Goal: Find specific page/section: Find specific page/section

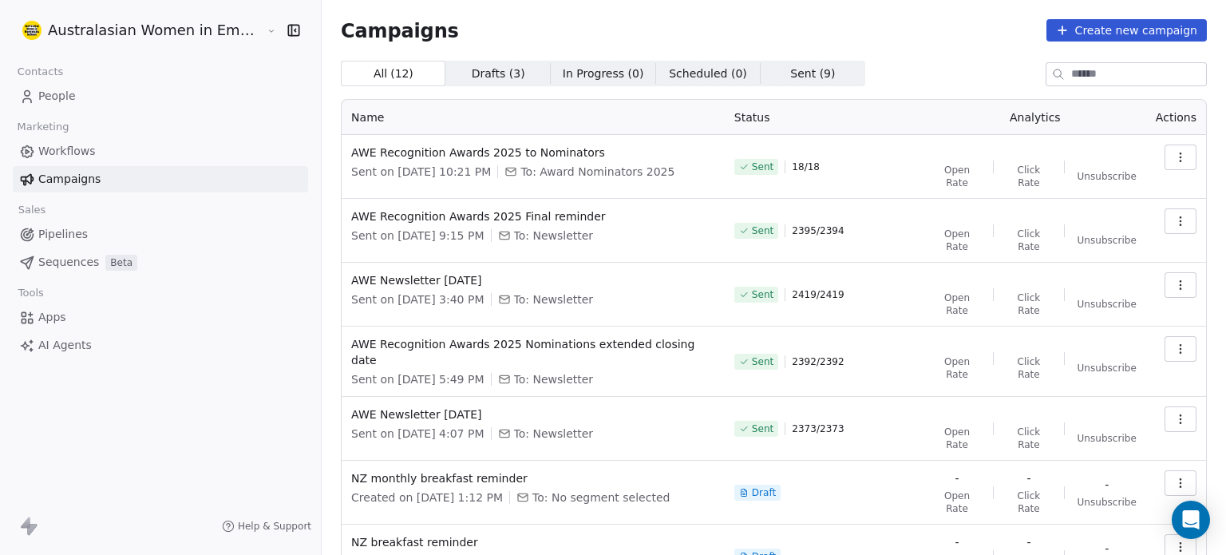
click at [64, 97] on span "People" at bounding box center [57, 96] width 38 height 17
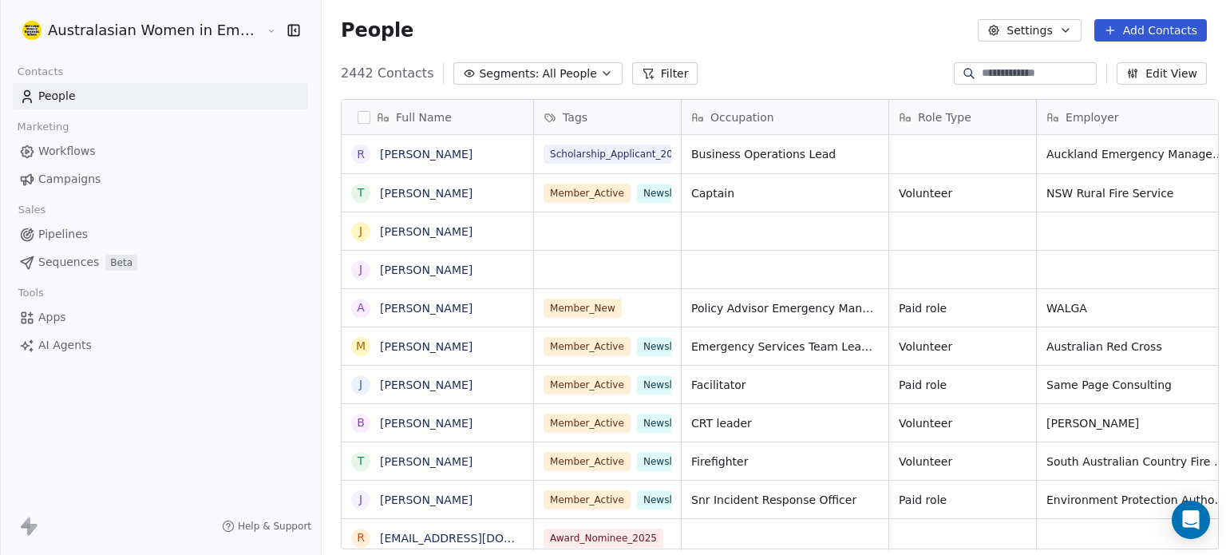
scroll to position [476, 904]
click at [59, 180] on span "Campaigns" at bounding box center [69, 179] width 62 height 17
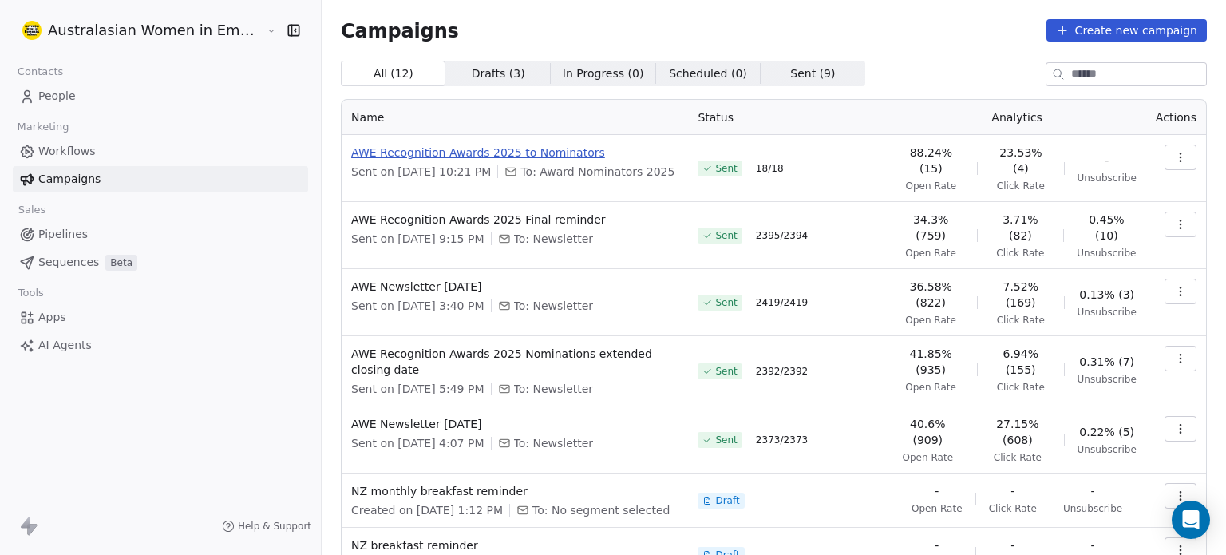
click at [515, 150] on span "AWE Recognition Awards 2025 to Nominators" at bounding box center [514, 153] width 327 height 16
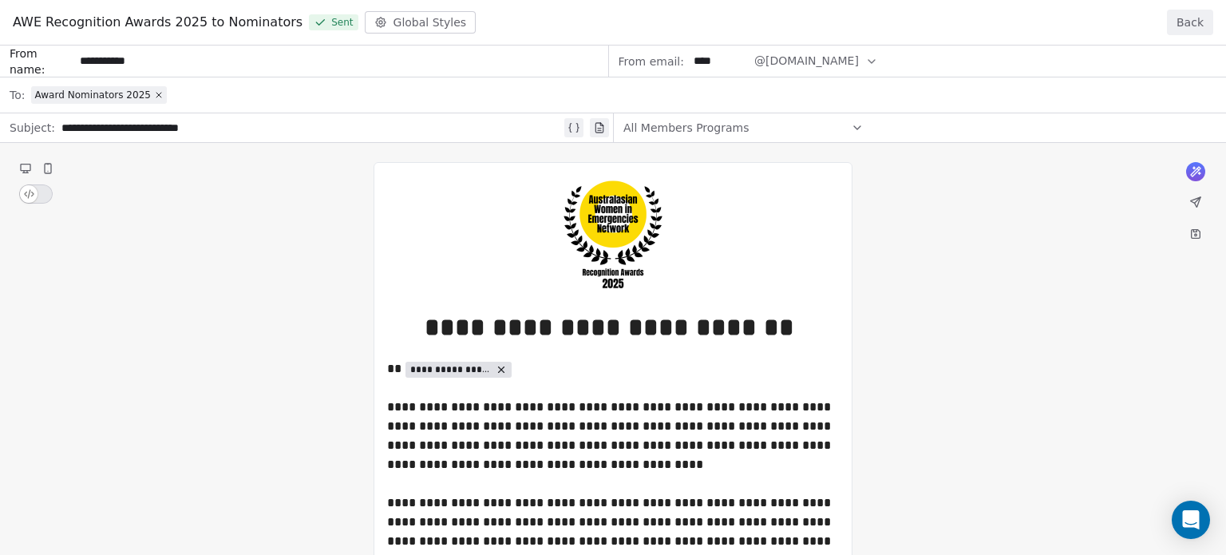
click at [102, 91] on div "**********" at bounding box center [613, 469] width 1226 height 847
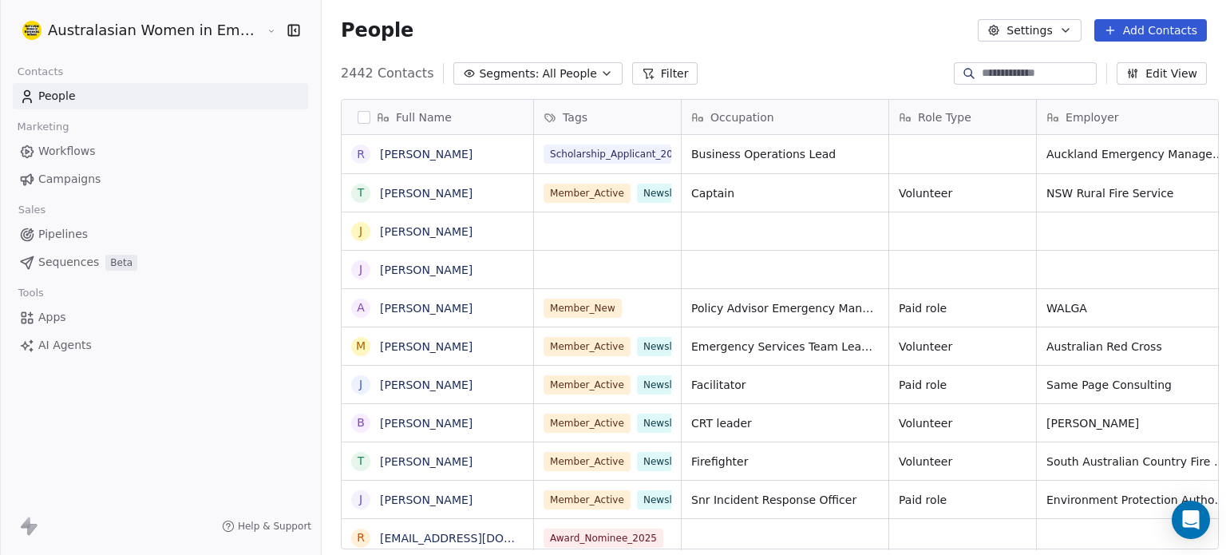
scroll to position [476, 904]
click at [61, 179] on span "Campaigns" at bounding box center [69, 179] width 62 height 17
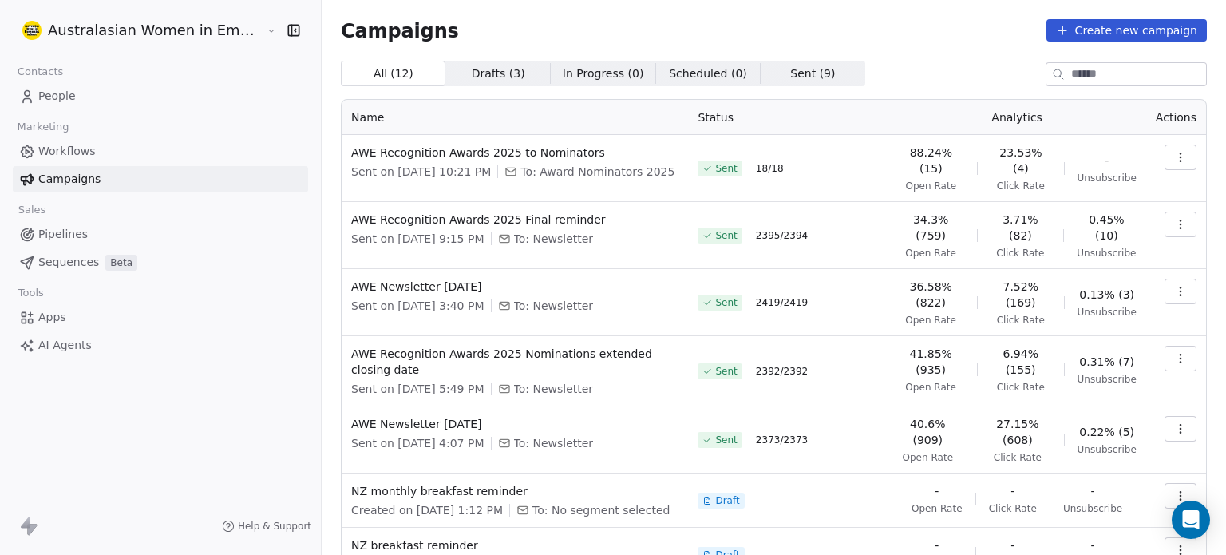
click at [65, 97] on span "People" at bounding box center [57, 96] width 38 height 17
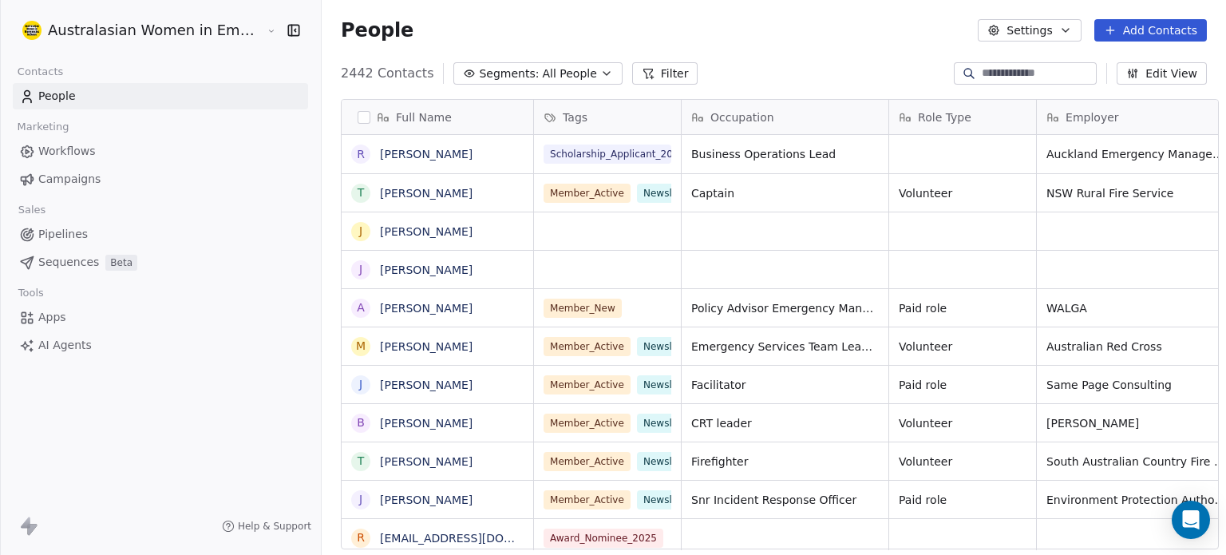
scroll to position [476, 904]
click at [600, 76] on icon "button" at bounding box center [606, 73] width 13 height 13
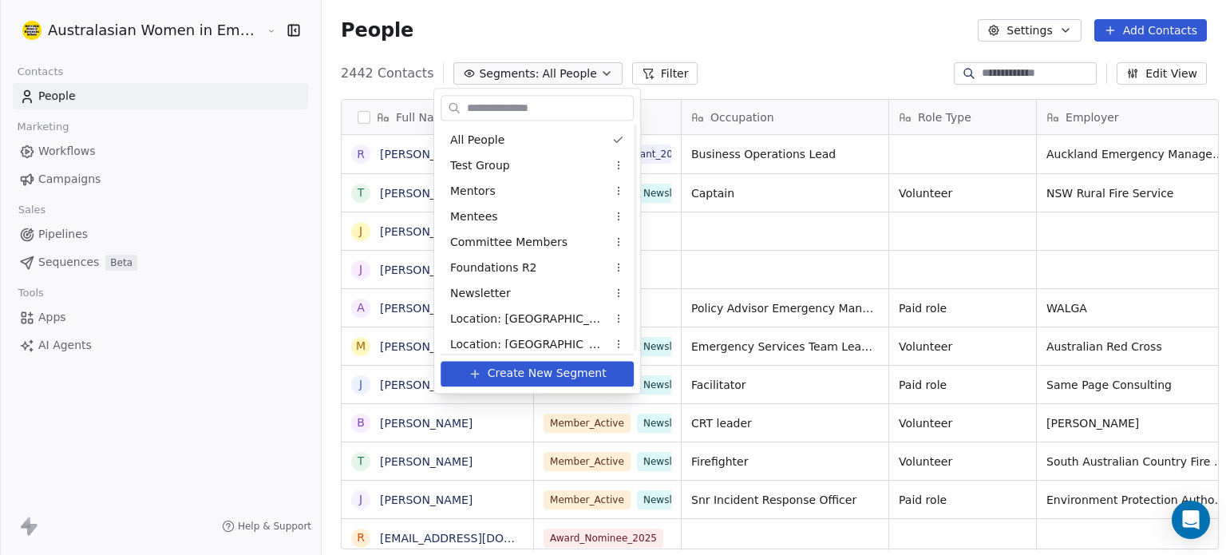
scroll to position [112, 0]
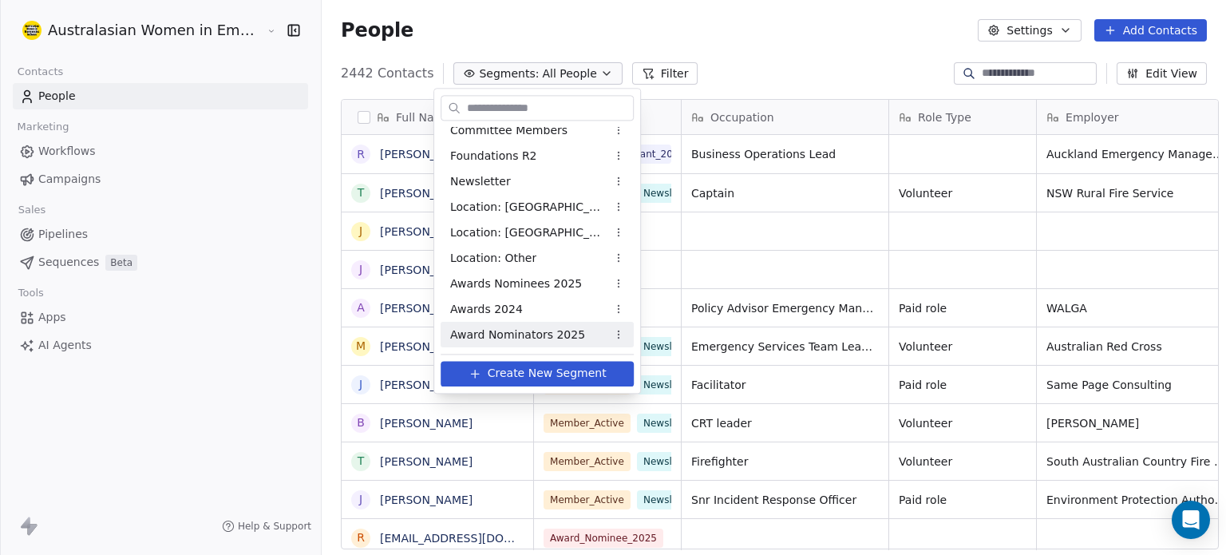
click at [498, 336] on span "Award Nominators 2025" at bounding box center [517, 335] width 135 height 17
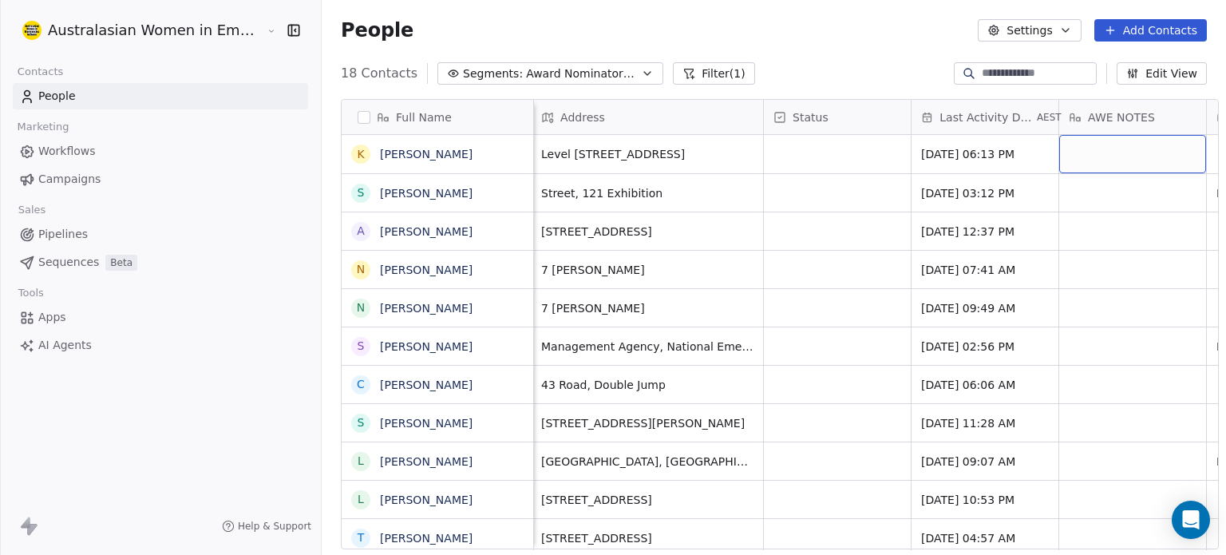
scroll to position [0, 1772]
click at [412, 155] on link "[PERSON_NAME]" at bounding box center [426, 154] width 93 height 13
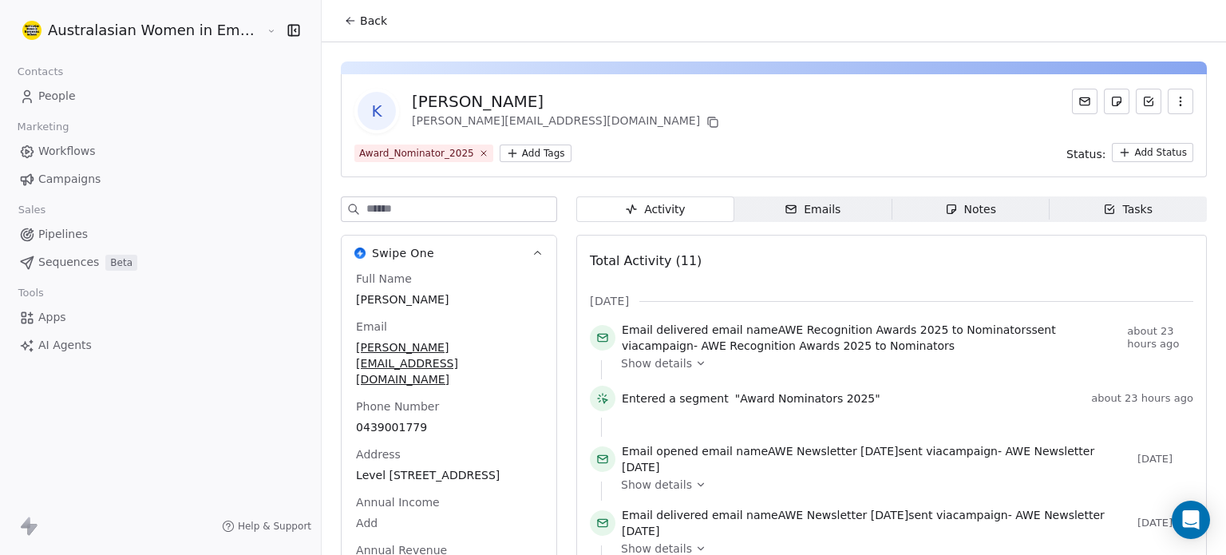
click at [695, 364] on icon at bounding box center [700, 363] width 11 height 11
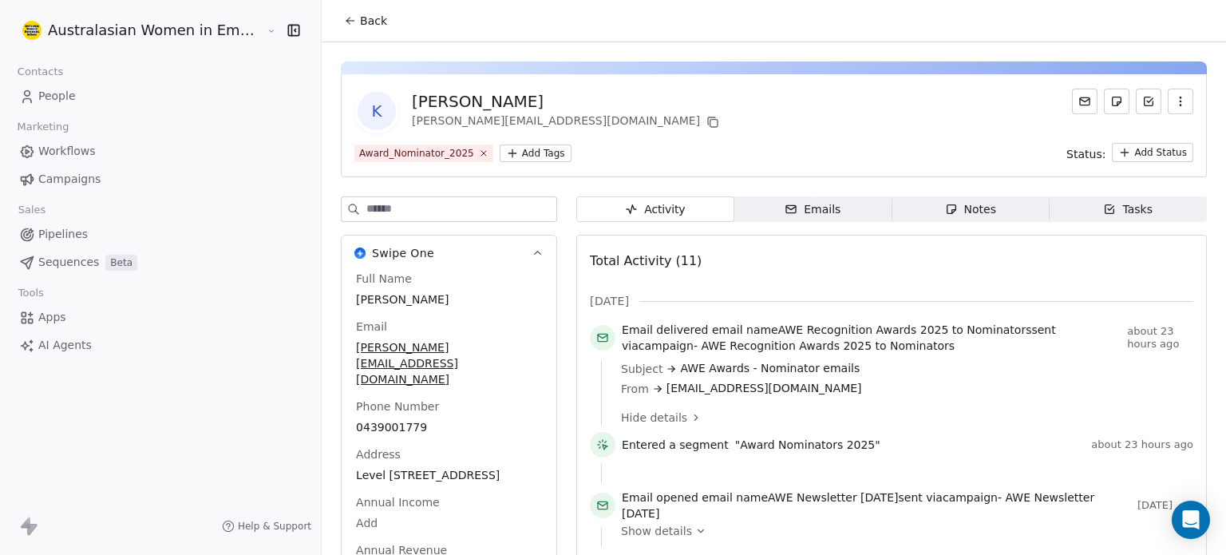
click at [57, 93] on span "People" at bounding box center [57, 96] width 38 height 17
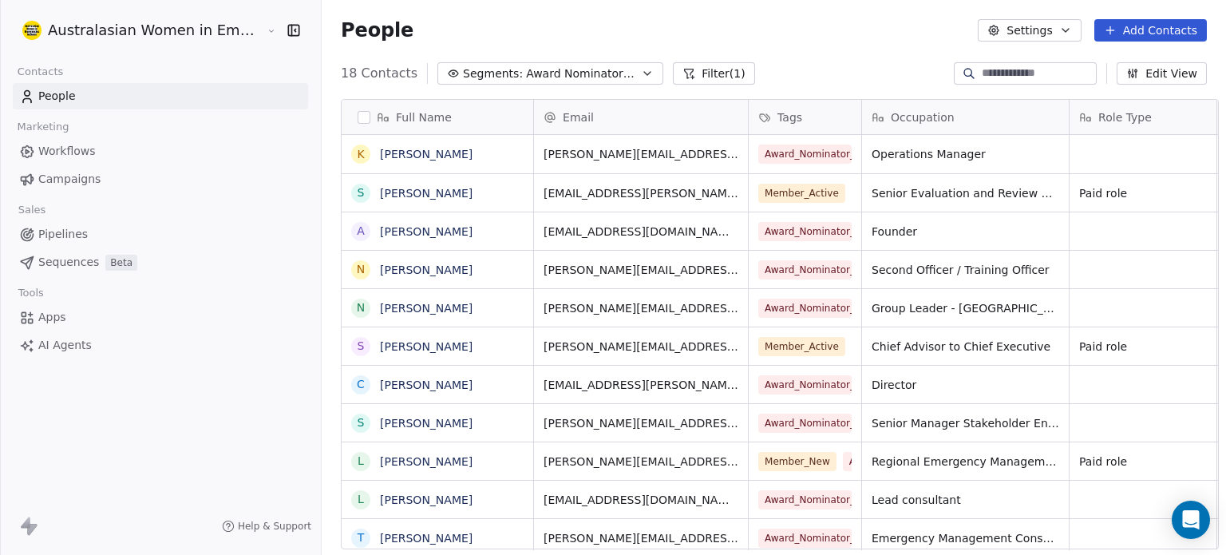
scroll to position [476, 904]
click at [425, 234] on link "[PERSON_NAME]" at bounding box center [426, 231] width 93 height 13
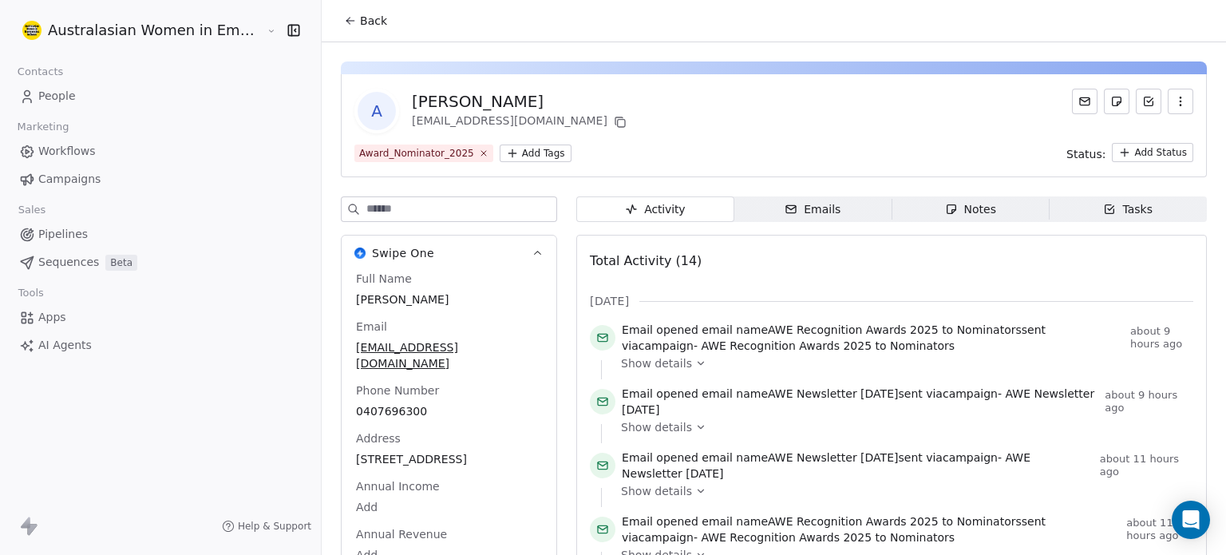
click at [61, 97] on span "People" at bounding box center [57, 96] width 38 height 17
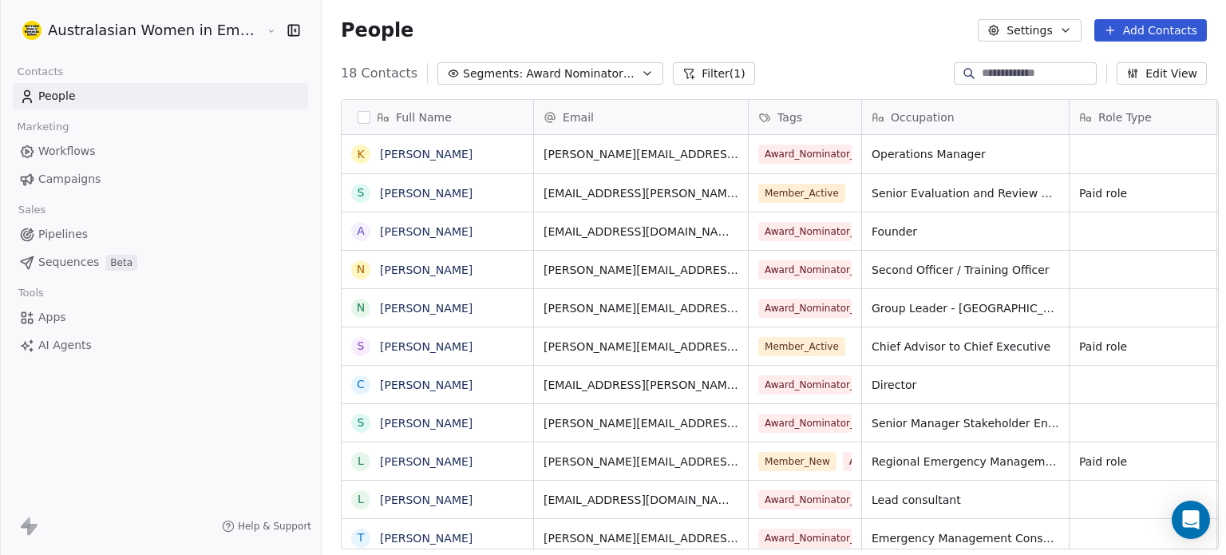
scroll to position [476, 904]
click at [641, 69] on icon "button" at bounding box center [647, 73] width 13 height 13
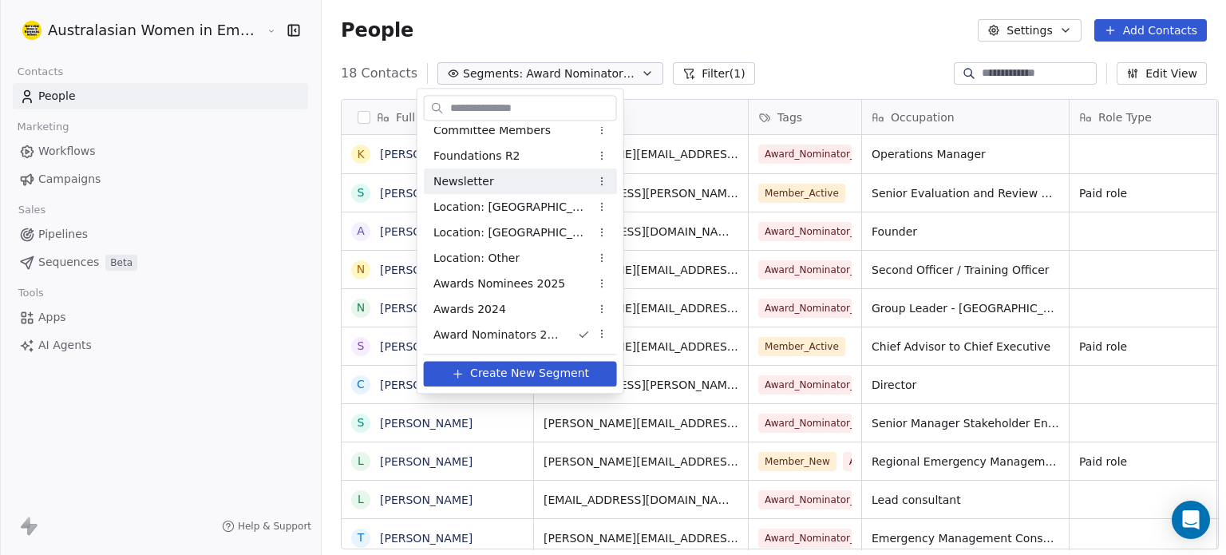
scroll to position [0, 0]
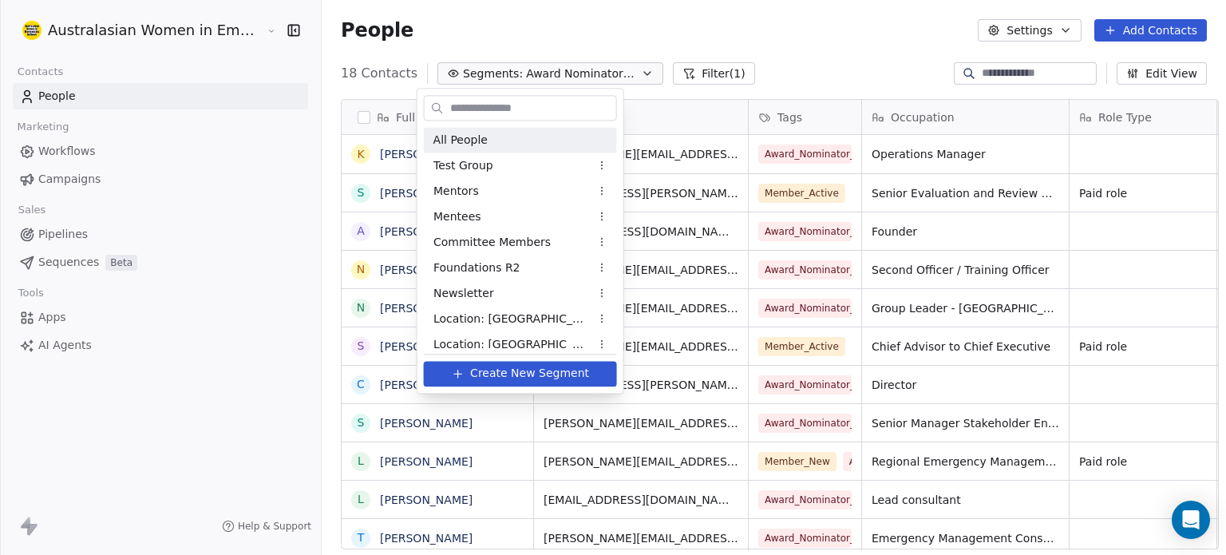
click at [474, 135] on span "All People" at bounding box center [461, 140] width 54 height 17
